Goal: Communication & Community: Answer question/provide support

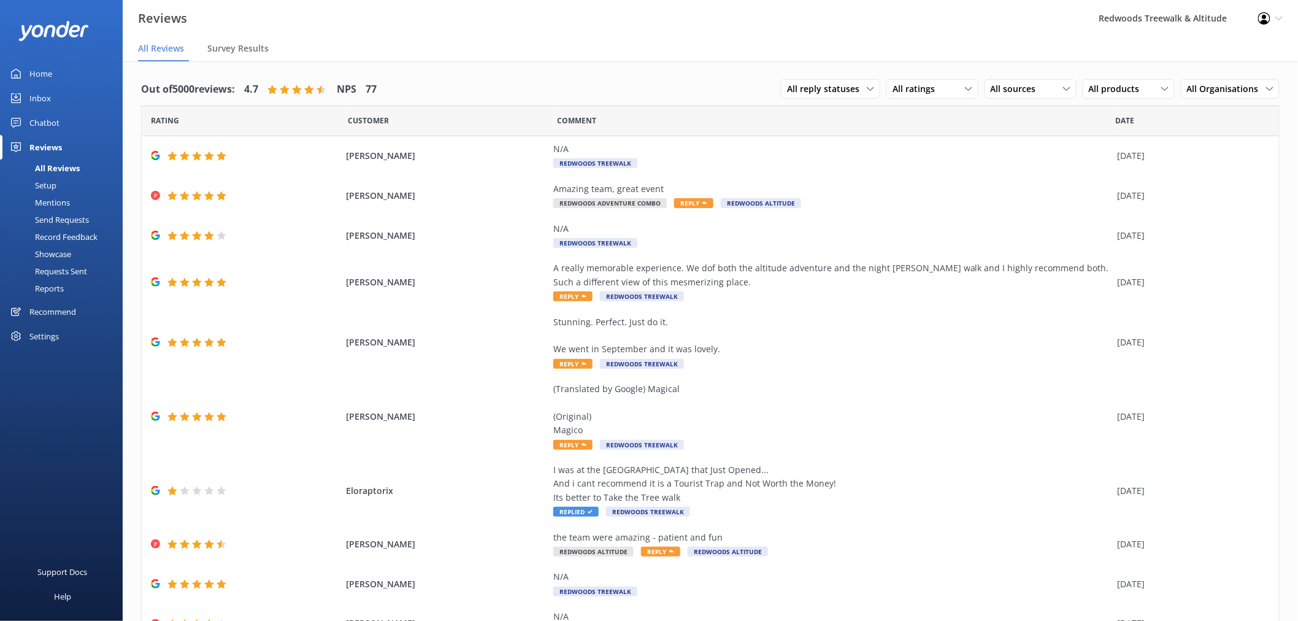
click at [61, 97] on link "Inbox" at bounding box center [61, 98] width 123 height 25
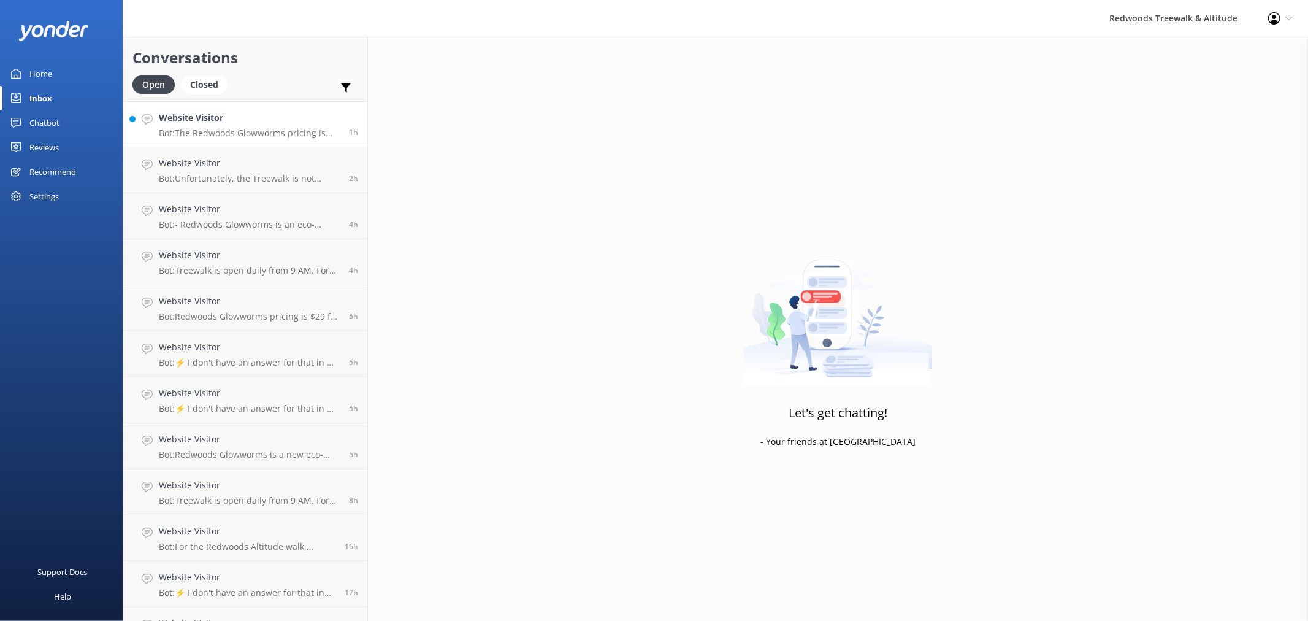
click at [228, 131] on p "Bot: The Redwoods Glowworms pricing is $29 for adults (16+ years) and $15 for c…" at bounding box center [249, 133] width 181 height 11
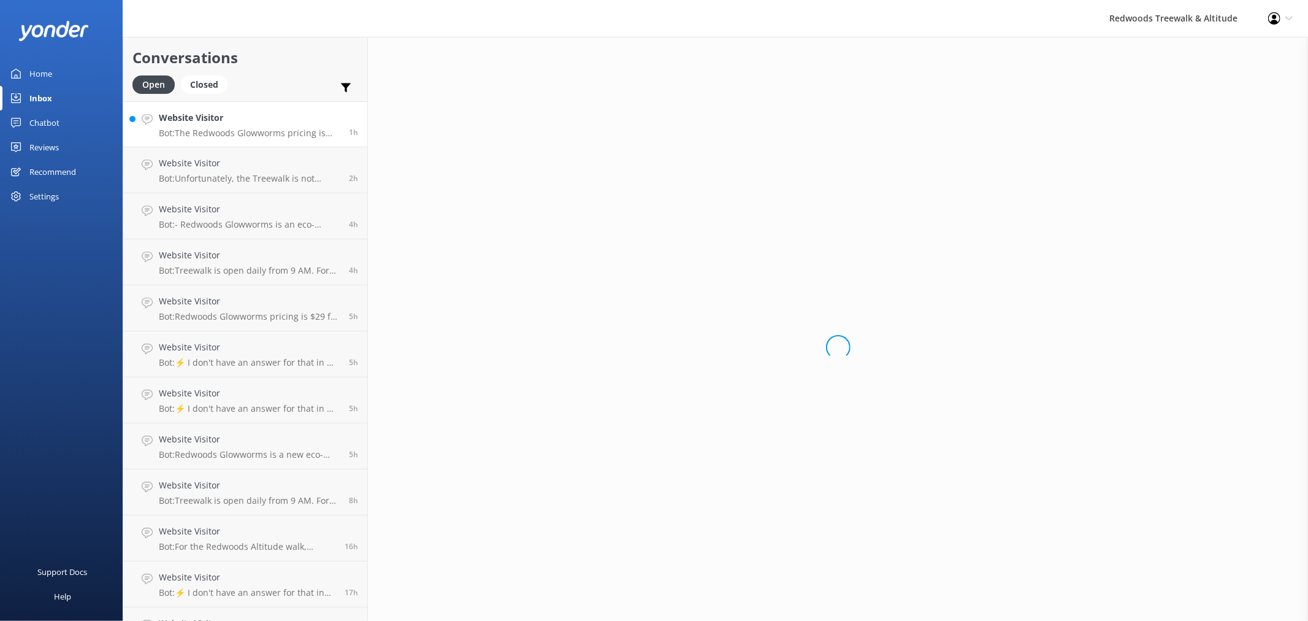
click at [39, 65] on div "Home" at bounding box center [40, 73] width 23 height 25
